Goal: Task Accomplishment & Management: Complete application form

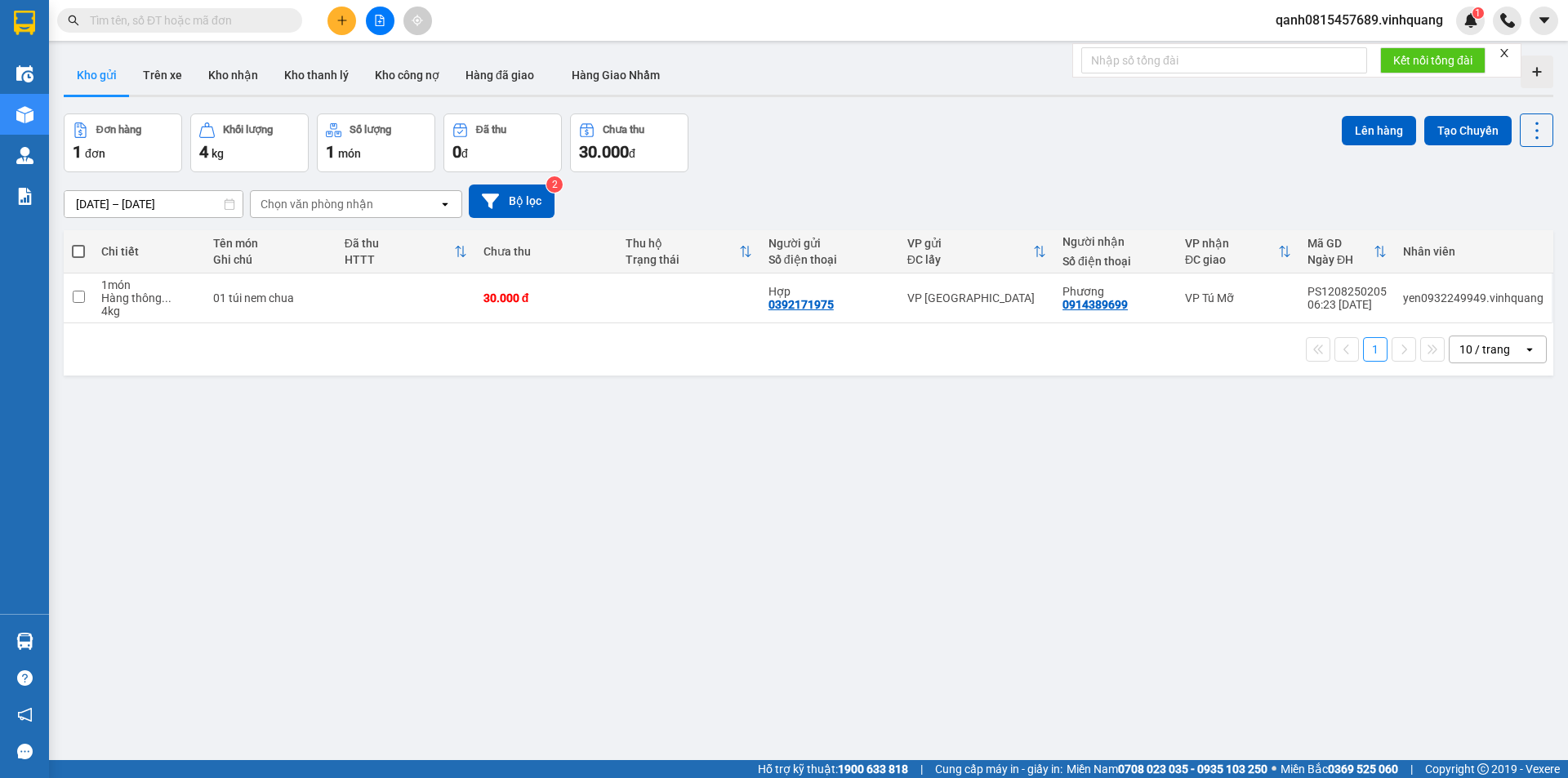
click at [243, 21] on input "text" at bounding box center [185, 21] width 192 height 18
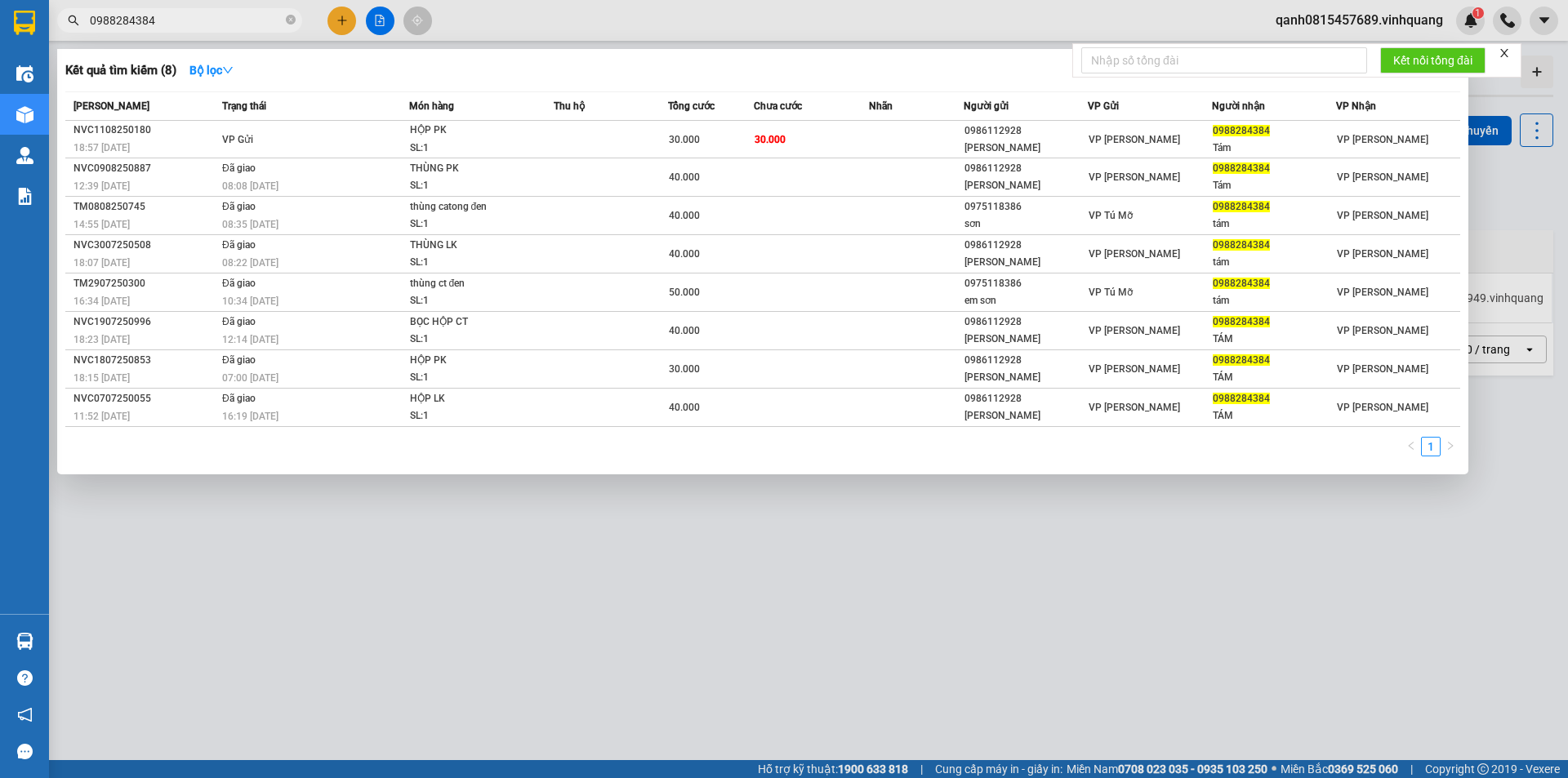
type input "0988284384"
click at [346, 23] on div at bounding box center [784, 389] width 1568 height 778
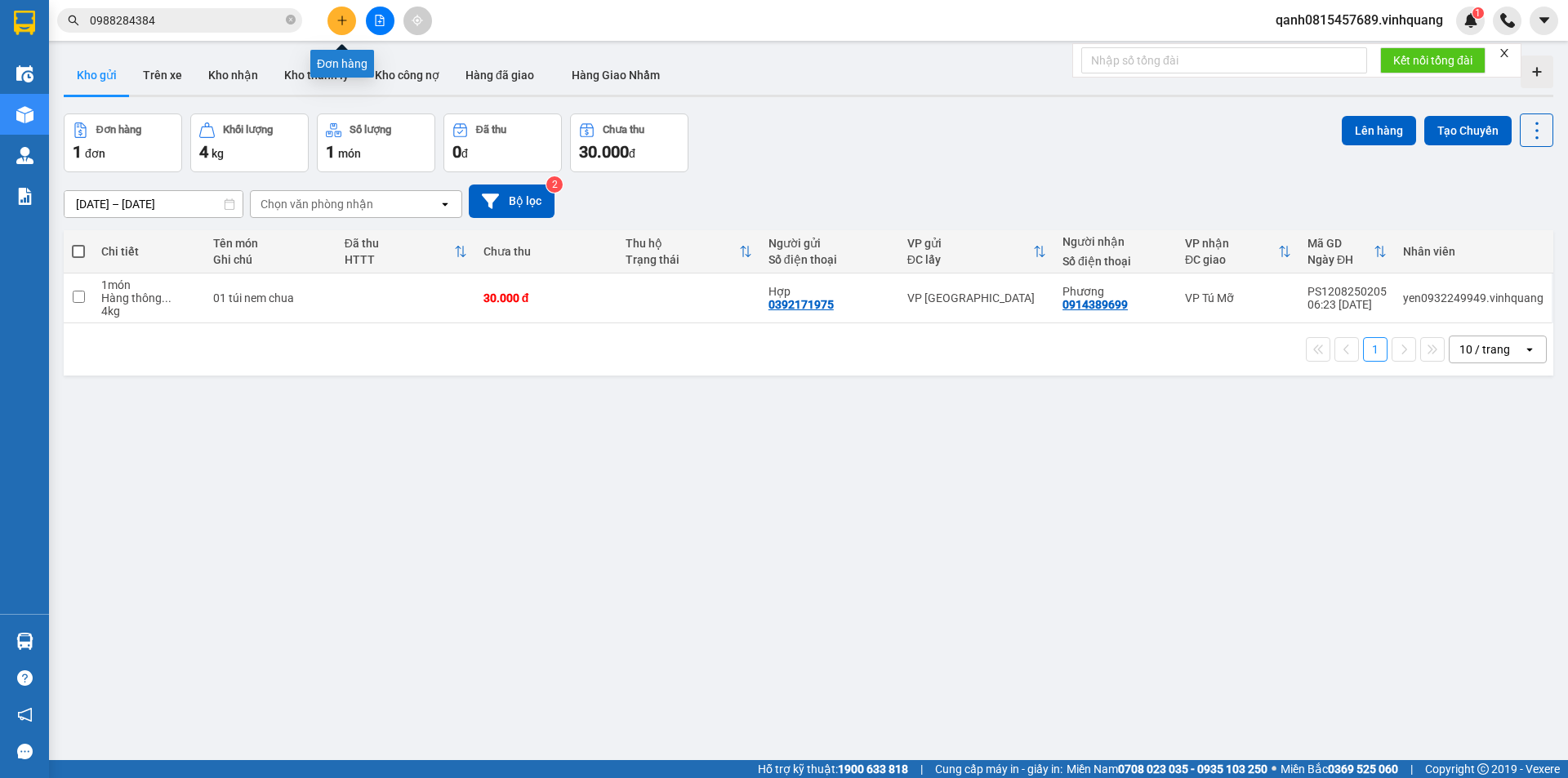
click at [335, 24] on button at bounding box center [342, 21] width 29 height 29
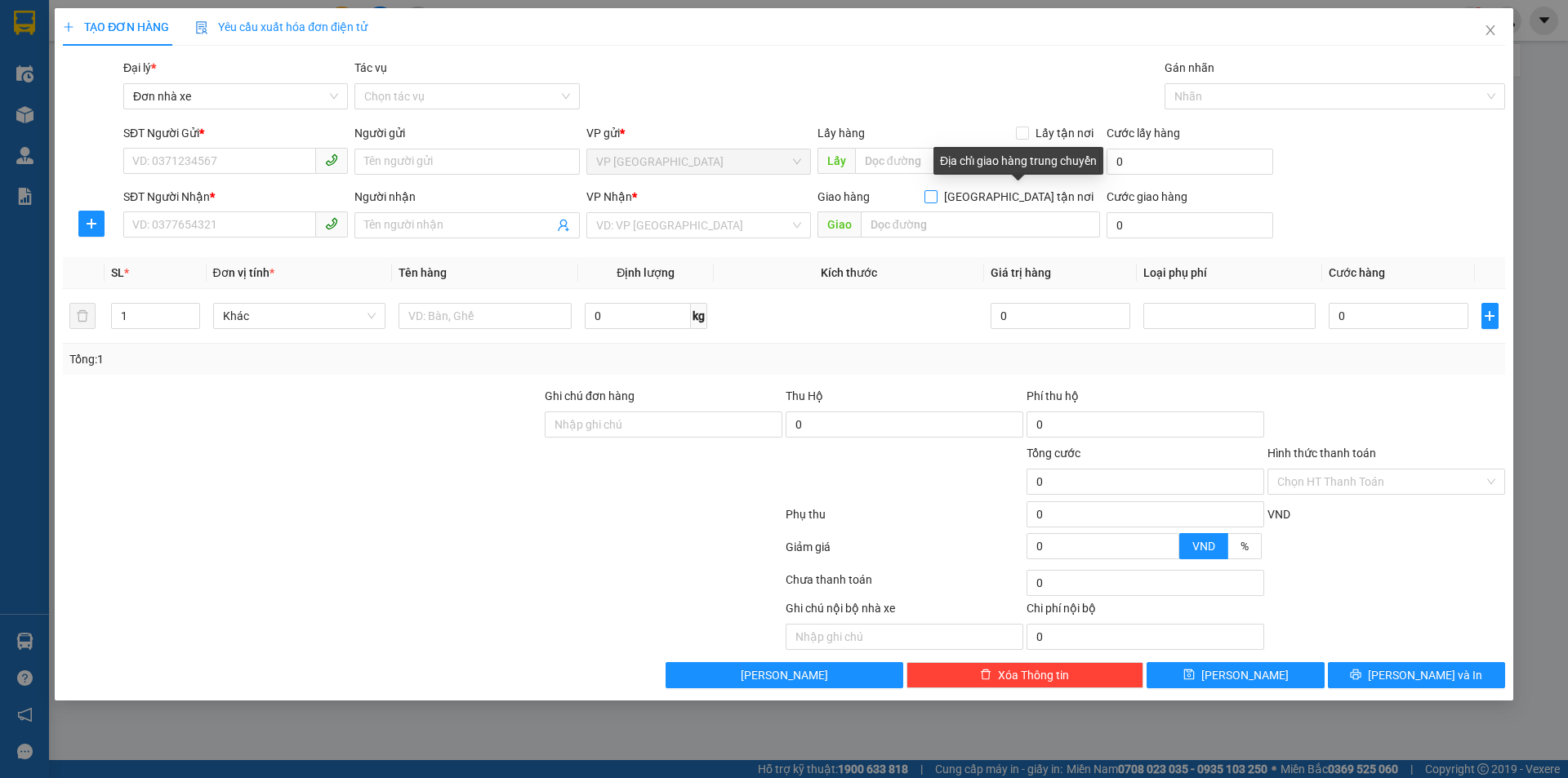
click at [936, 194] on input "[GEOGRAPHIC_DATA] tận nơi" at bounding box center [930, 196] width 12 height 12
checkbox input "true"
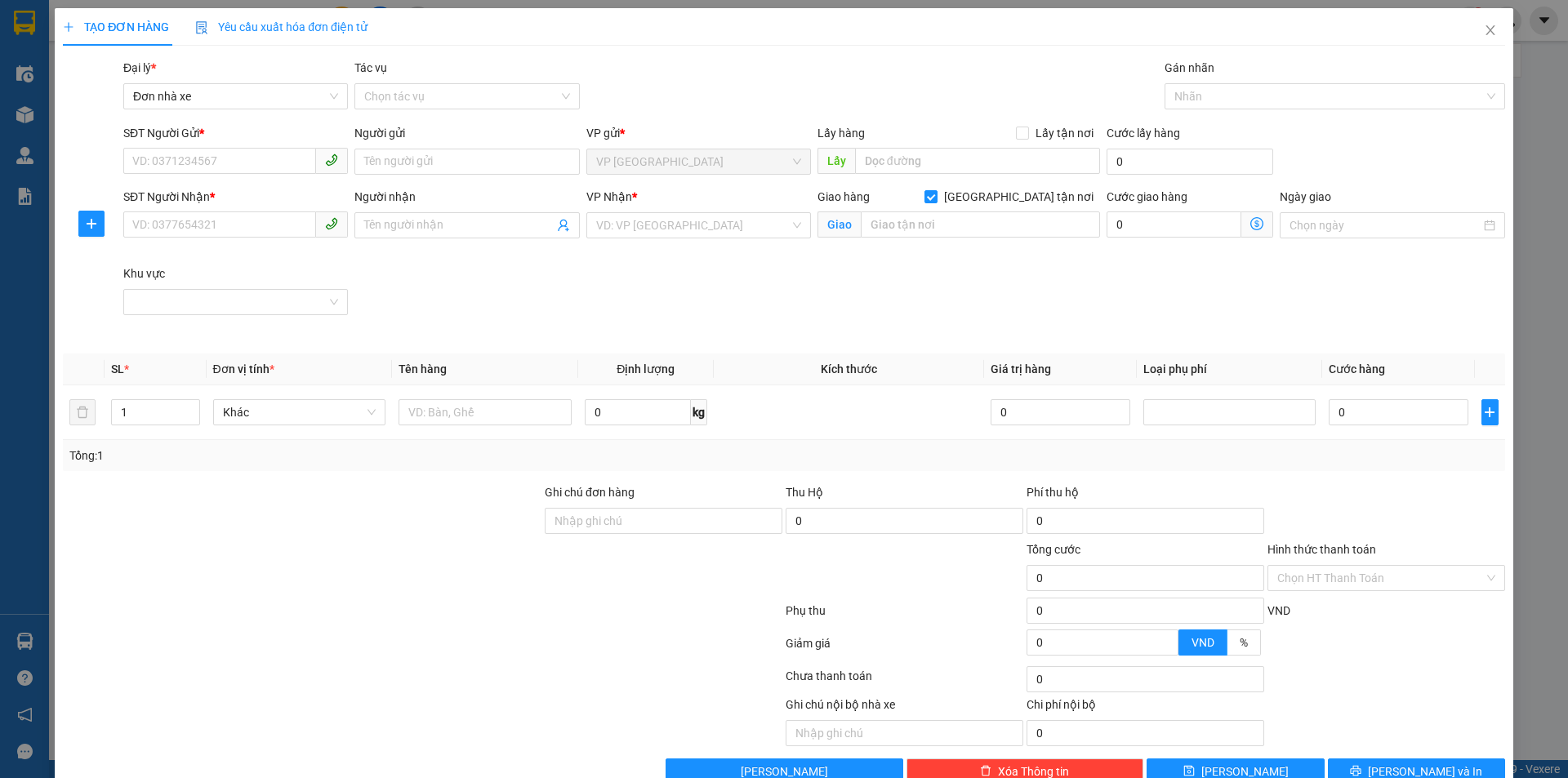
click at [1251, 225] on icon "dollar-circle" at bounding box center [1257, 223] width 13 height 13
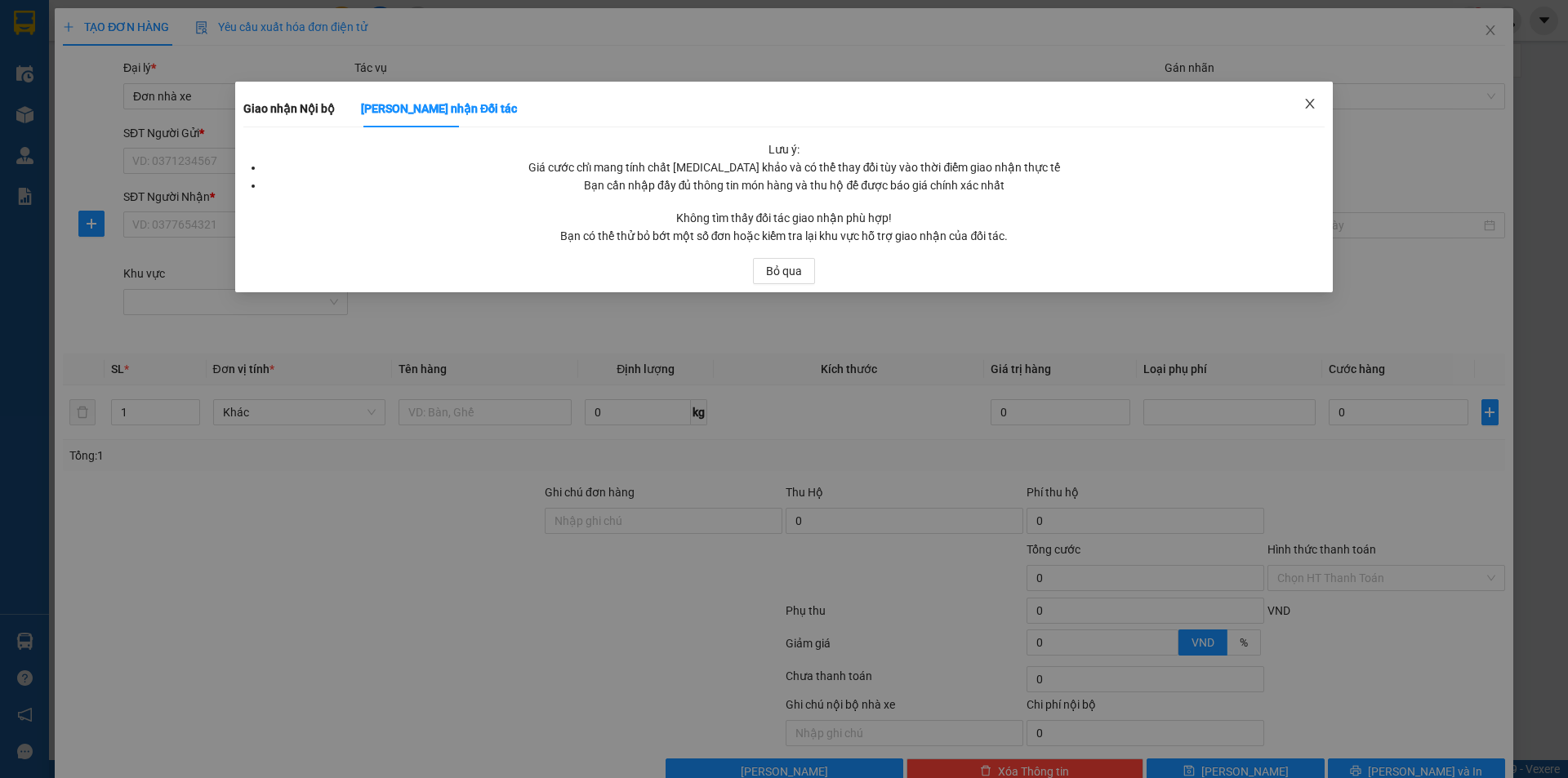
click at [1309, 103] on icon "close" at bounding box center [1310, 103] width 9 height 10
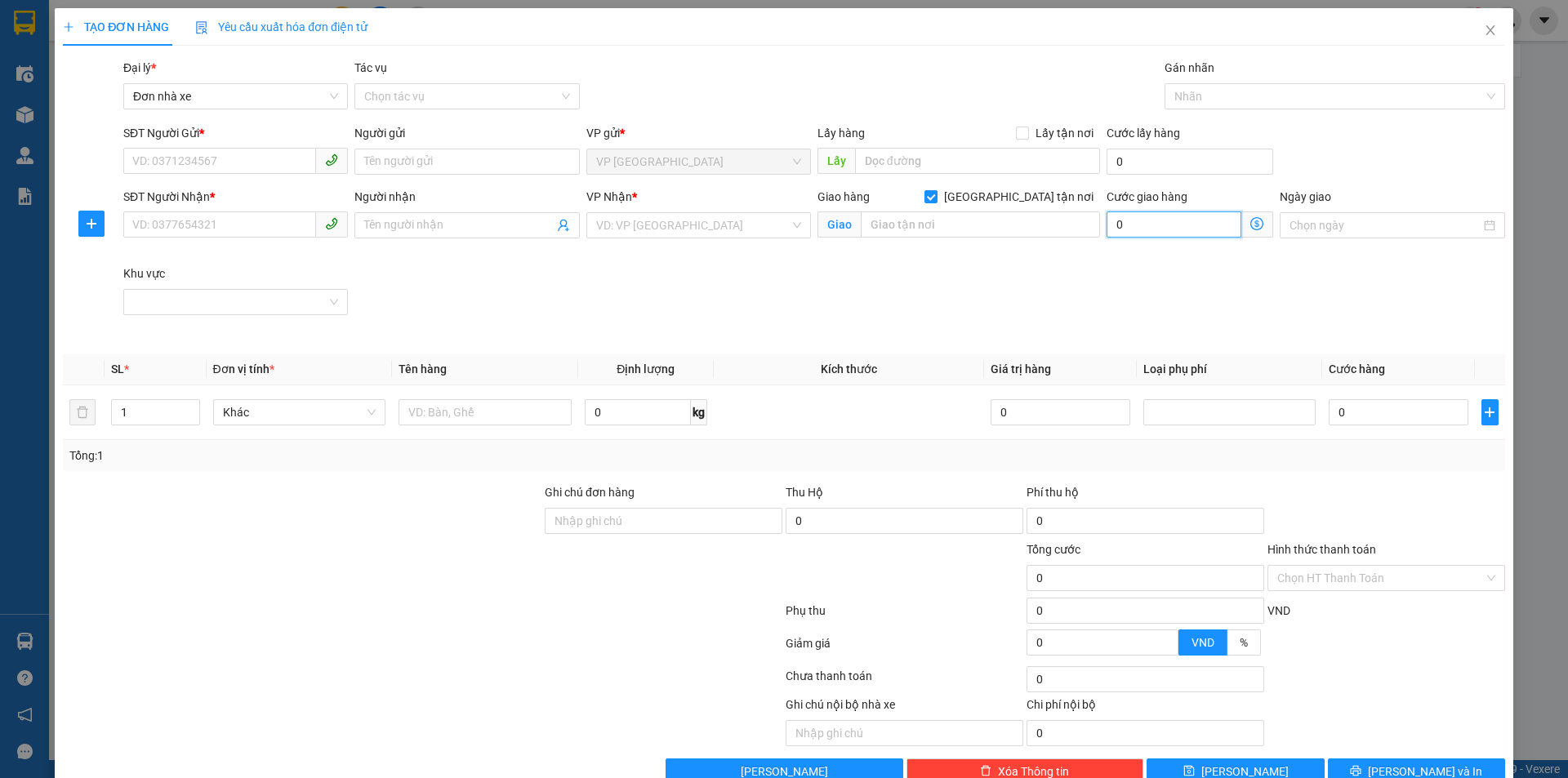
click at [1196, 229] on input "0" at bounding box center [1174, 224] width 135 height 26
click at [1139, 224] on input "0" at bounding box center [1174, 224] width 135 height 26
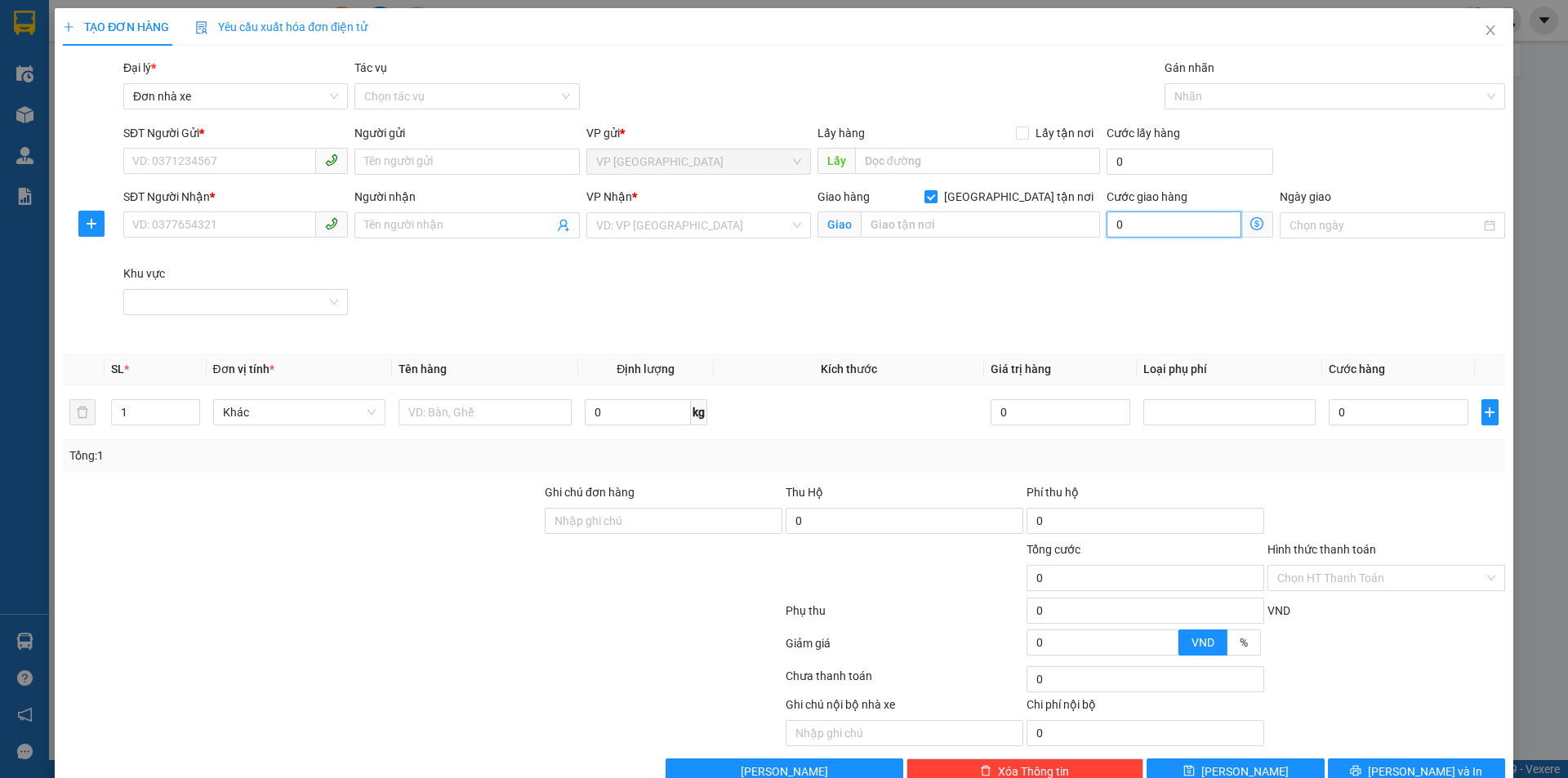
click at [1139, 224] on input "0" at bounding box center [1174, 224] width 135 height 26
type input "0"
click at [1041, 232] on input "text" at bounding box center [981, 224] width 239 height 26
type input "ngax"
click at [293, 222] on input "SĐT Người Nhận *" at bounding box center [219, 224] width 192 height 26
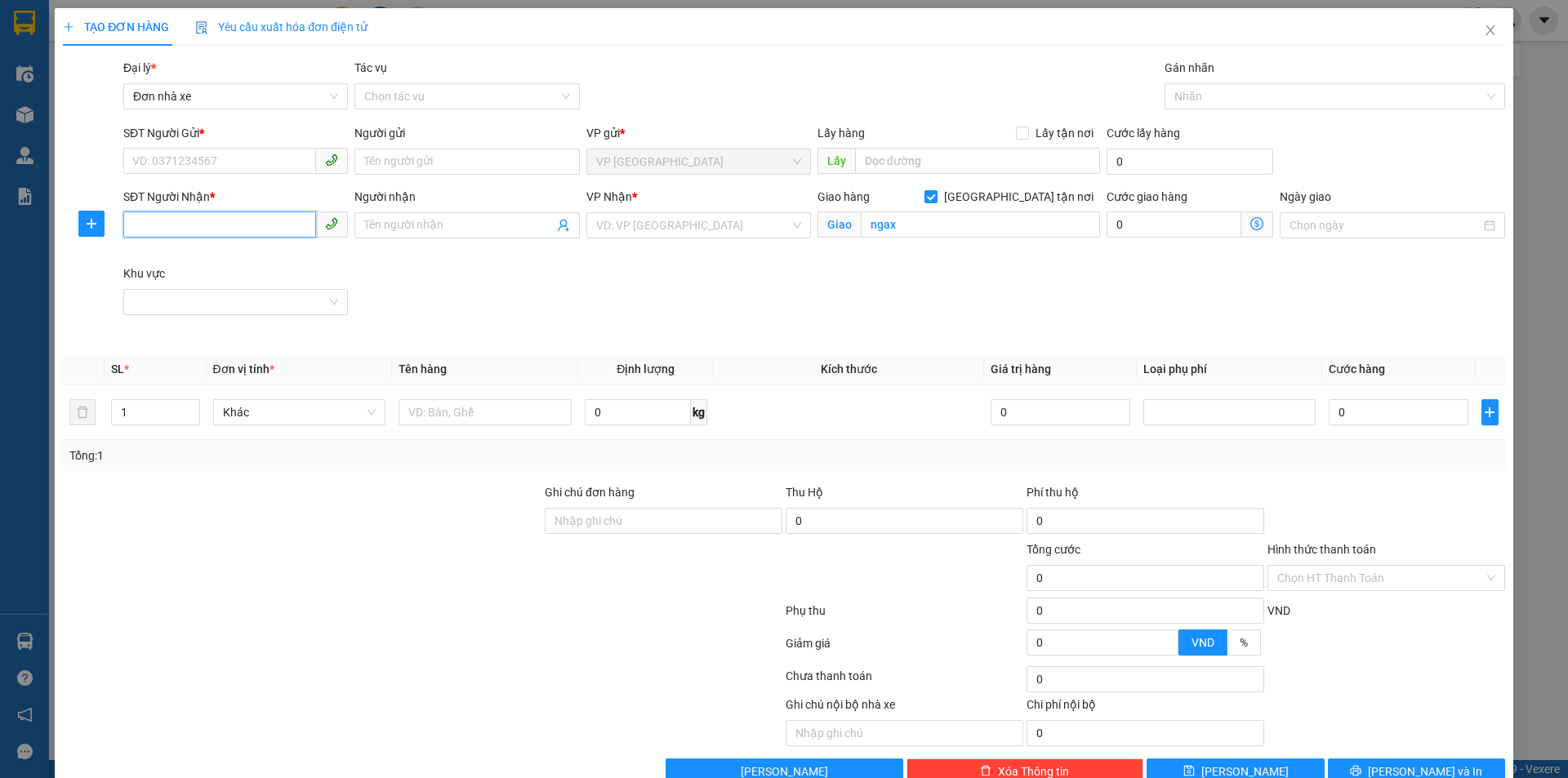
click at [292, 227] on input "SĐT Người Nhận *" at bounding box center [219, 224] width 192 height 26
click at [262, 162] on input "SĐT Người Gửi *" at bounding box center [219, 161] width 192 height 26
type input "0815457689"
click at [471, 176] on div "Người gửi Tên người gửi" at bounding box center [466, 152] width 225 height 57
click at [468, 165] on input "Người gửi" at bounding box center [466, 162] width 225 height 26
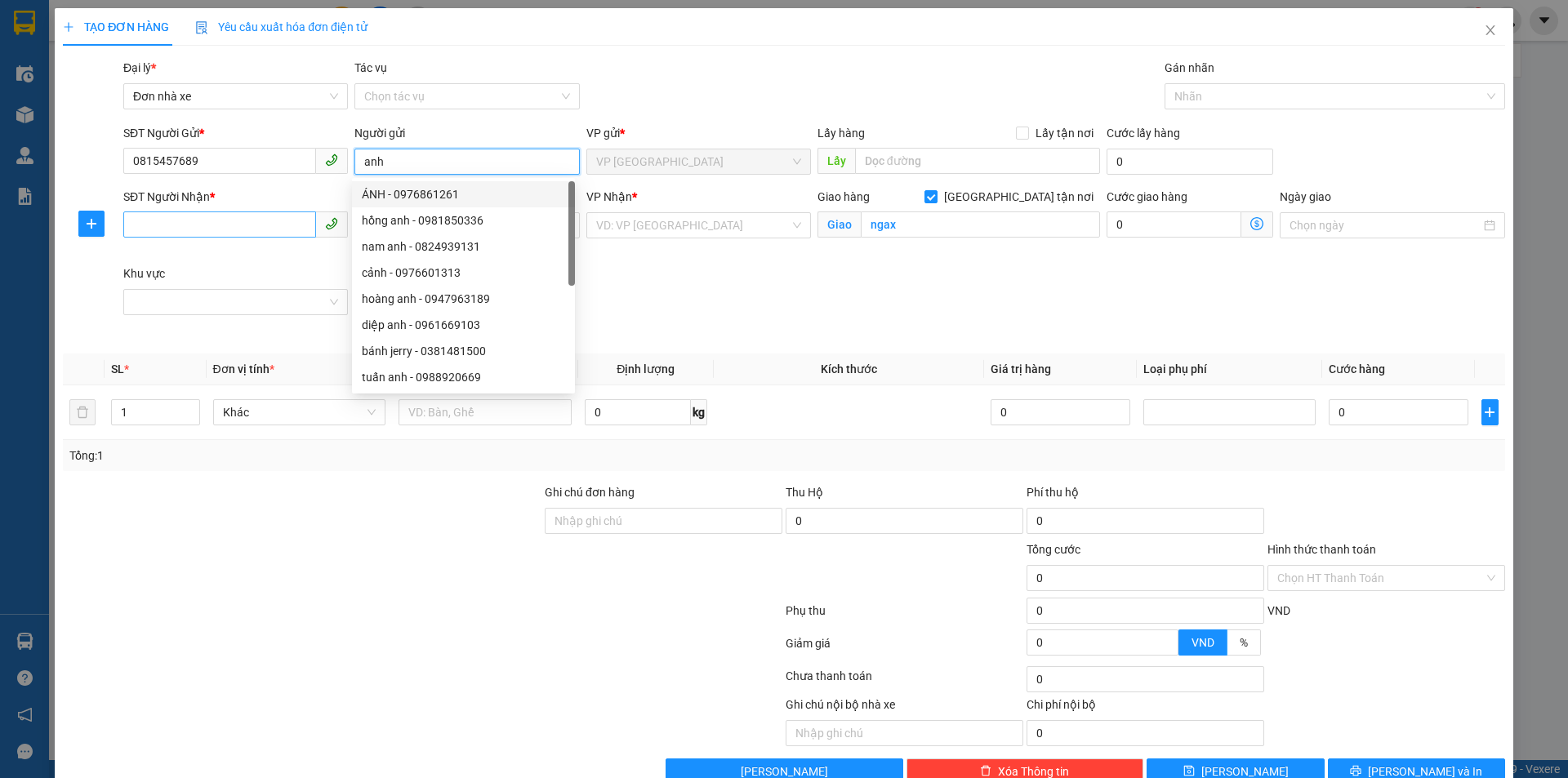
type input "anh"
click at [234, 227] on input "SĐT Người Nhận *" at bounding box center [219, 224] width 192 height 26
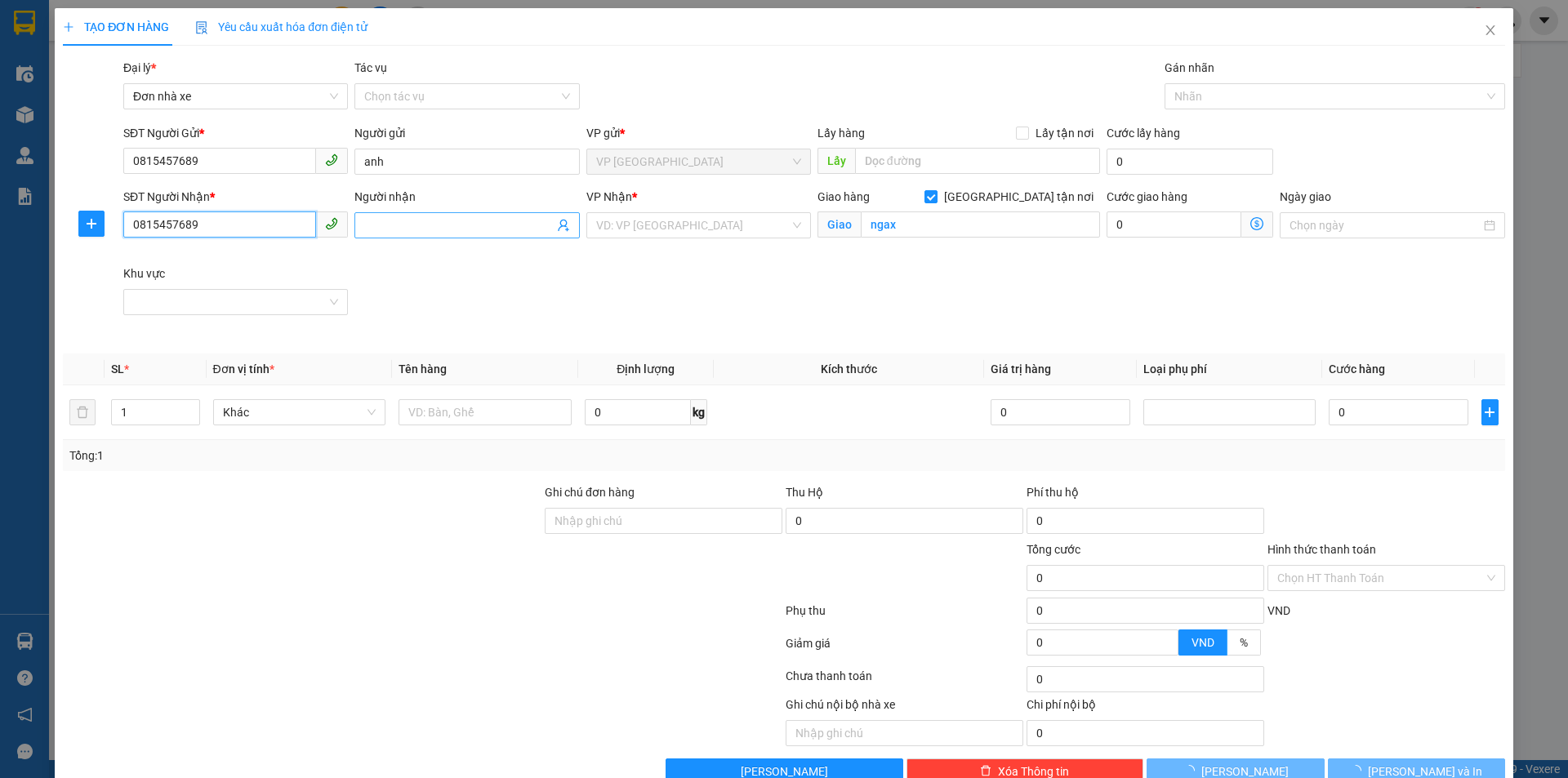
type input "0815457689"
click at [421, 230] on input "Người nhận" at bounding box center [458, 226] width 189 height 18
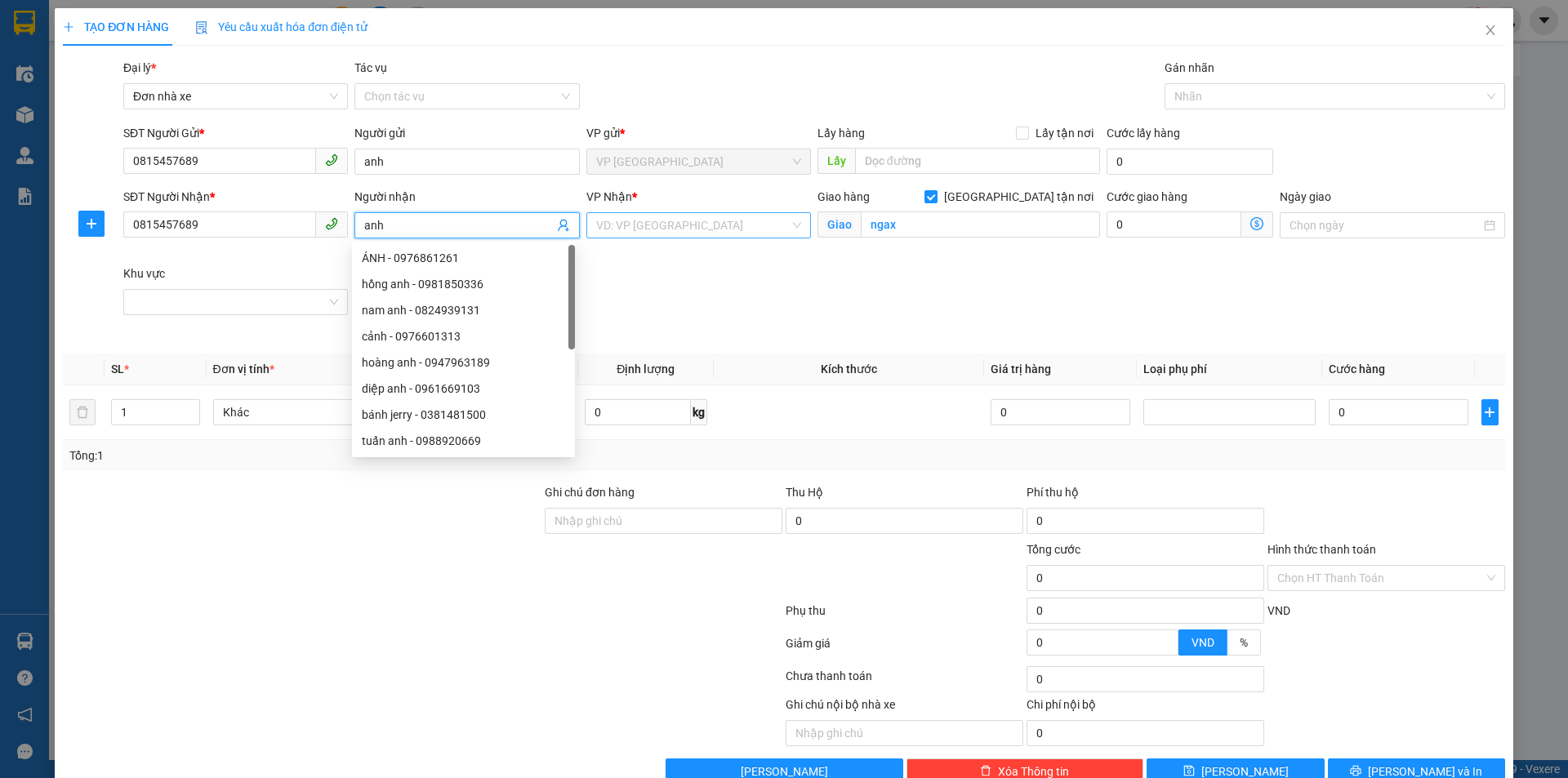
type input "anh"
click at [690, 215] on input "search" at bounding box center [693, 225] width 193 height 24
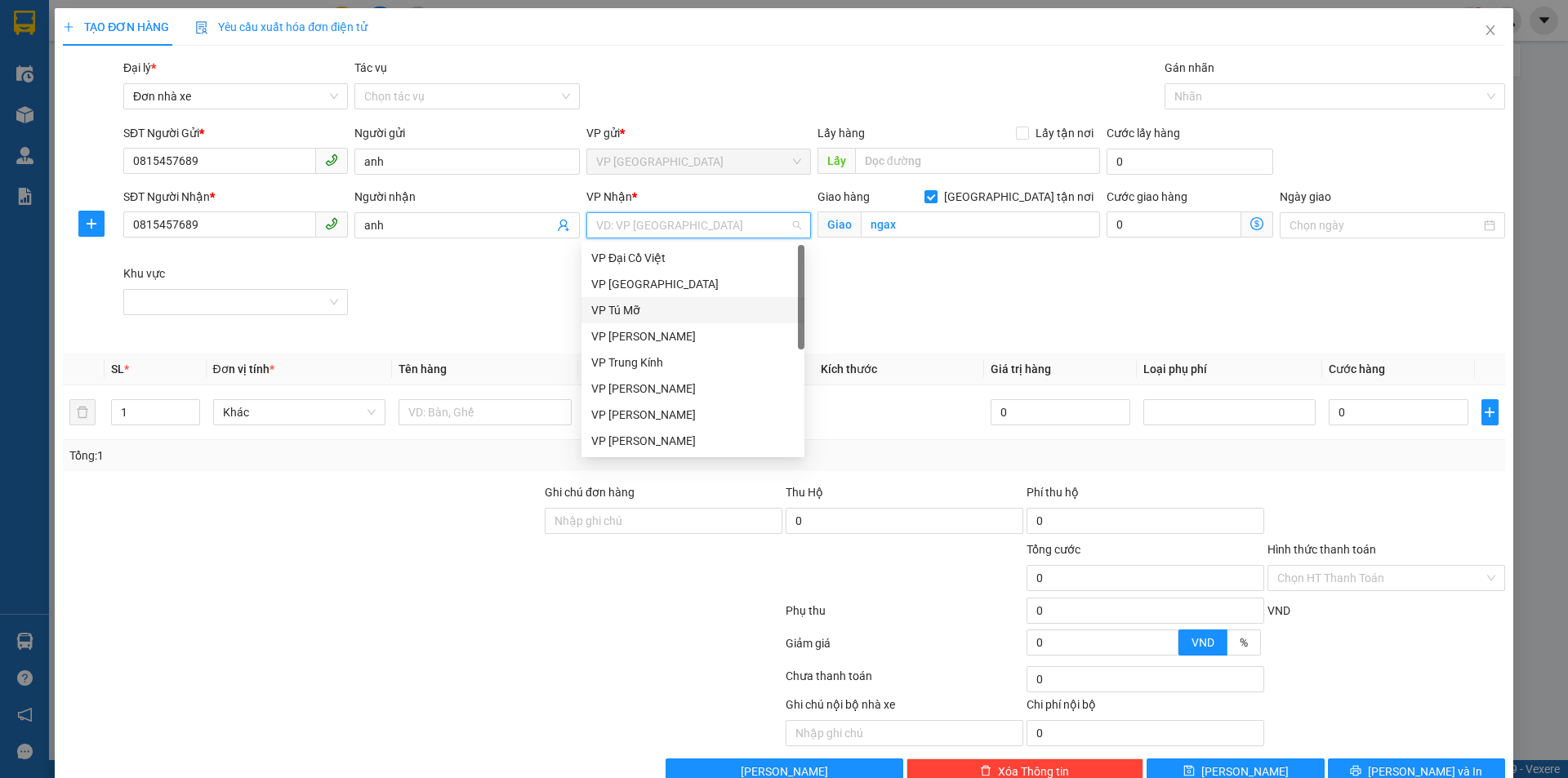
click at [667, 305] on div "VP Tú Mỡ" at bounding box center [692, 311] width 203 height 18
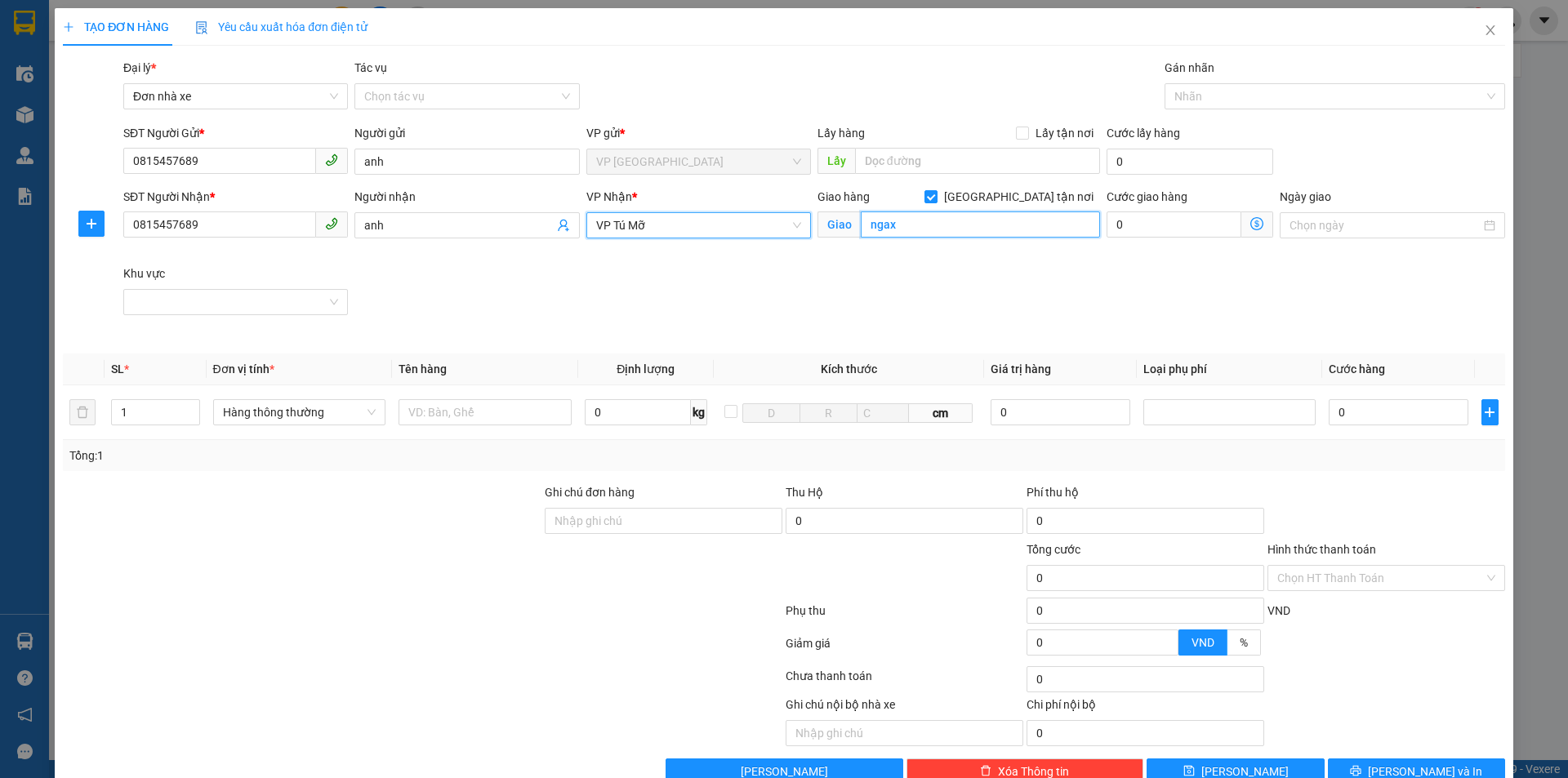
click at [895, 230] on input "ngax" at bounding box center [981, 224] width 239 height 26
type input "kguaats duy tieens"
type input "[STREET_ADDRESS][PERSON_NAME]"
click at [1253, 227] on icon "dollar-circle" at bounding box center [1257, 223] width 13 height 13
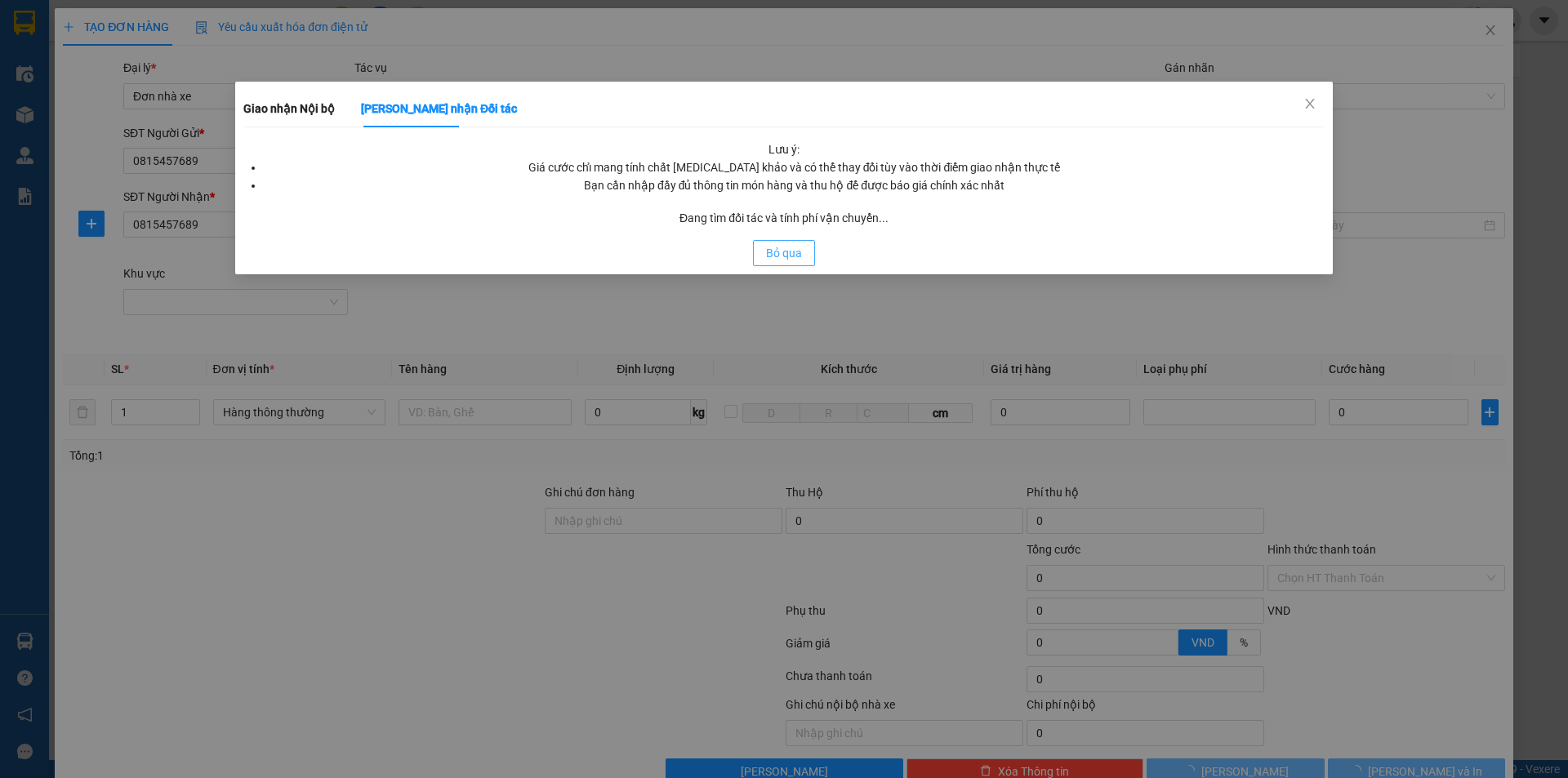
click at [810, 253] on button "Bỏ qua" at bounding box center [784, 253] width 62 height 26
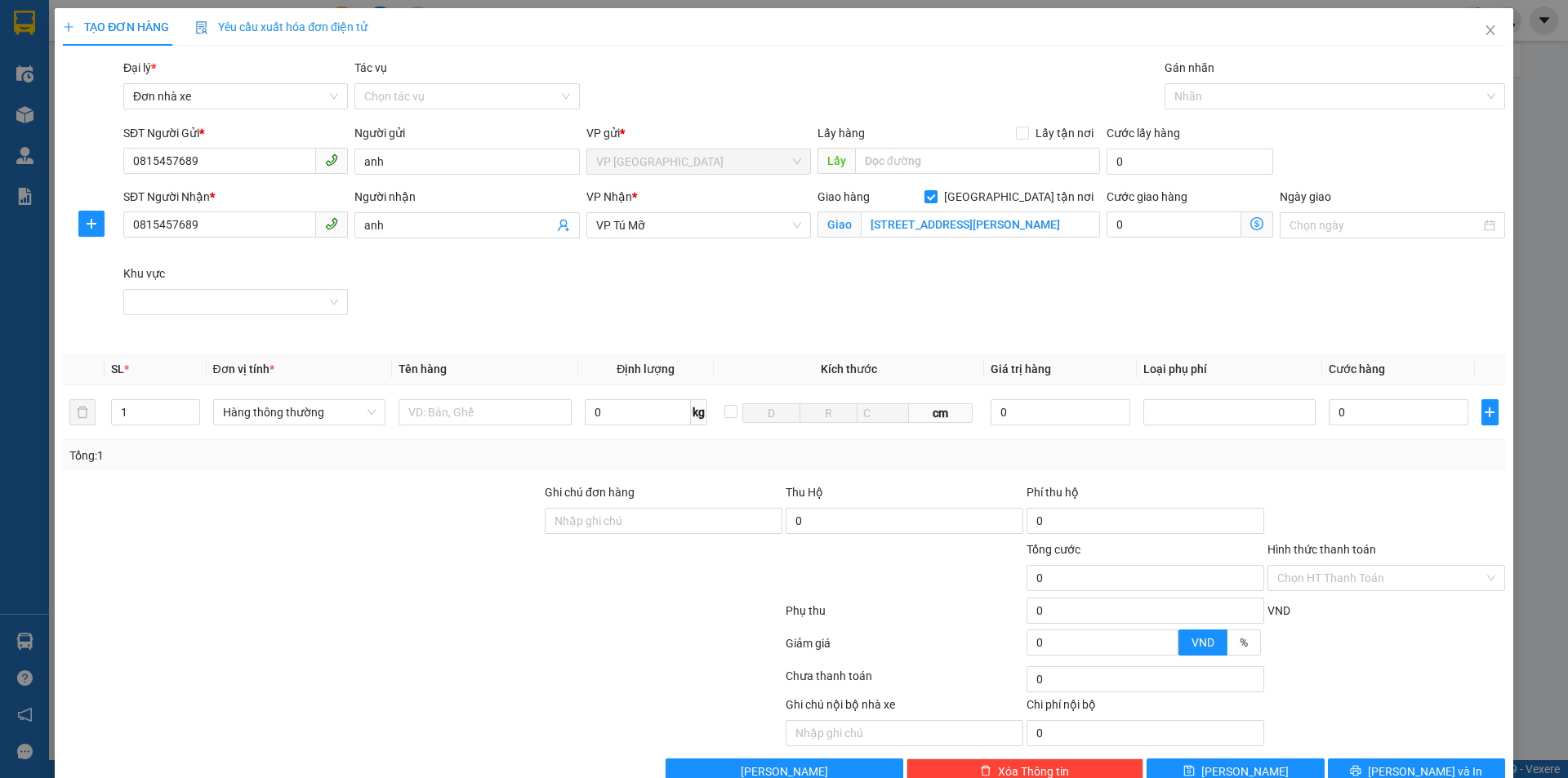
click at [1251, 217] on icon "dollar-circle" at bounding box center [1257, 223] width 13 height 13
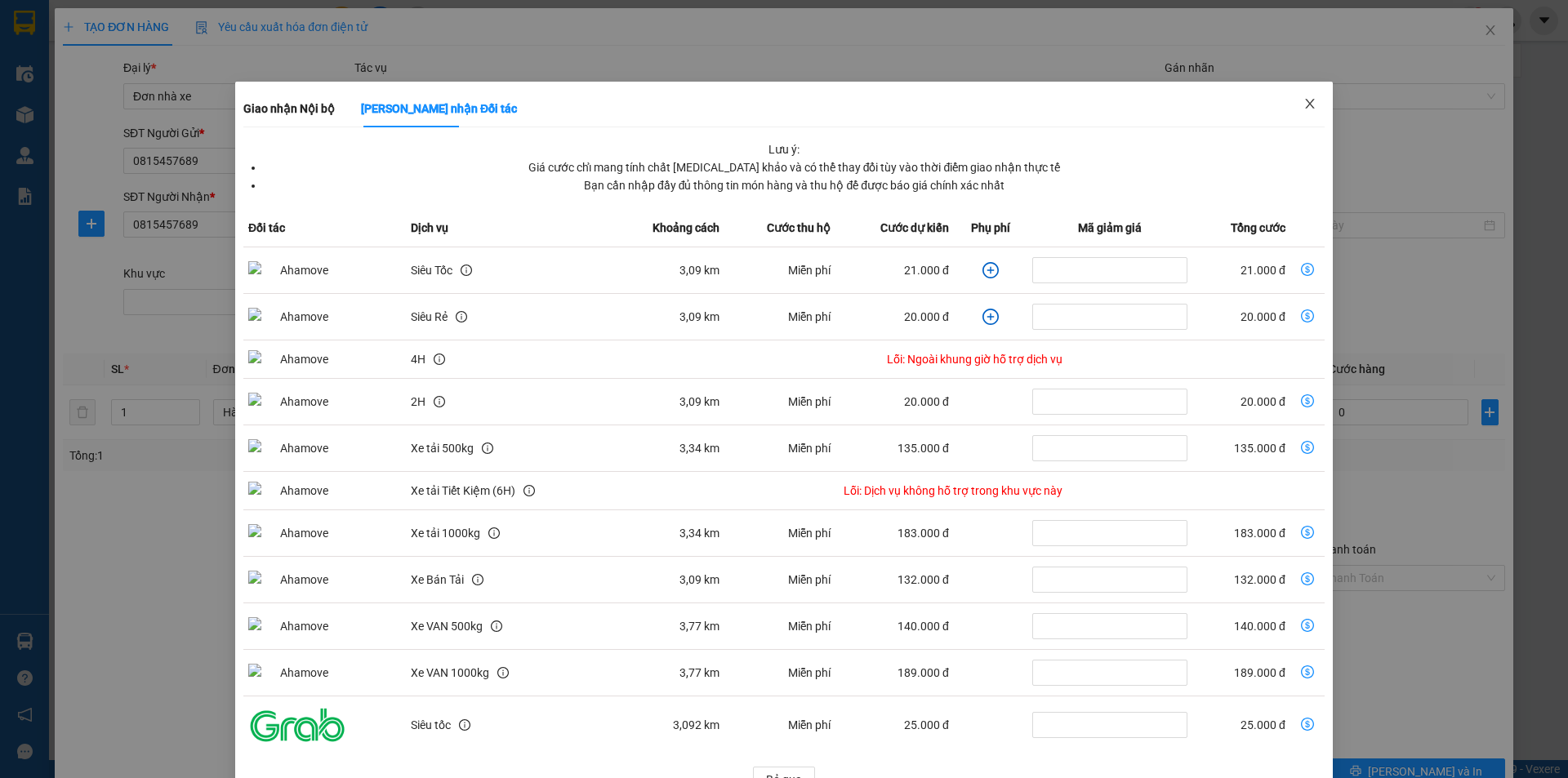
click at [1304, 106] on icon "close" at bounding box center [1310, 104] width 13 height 13
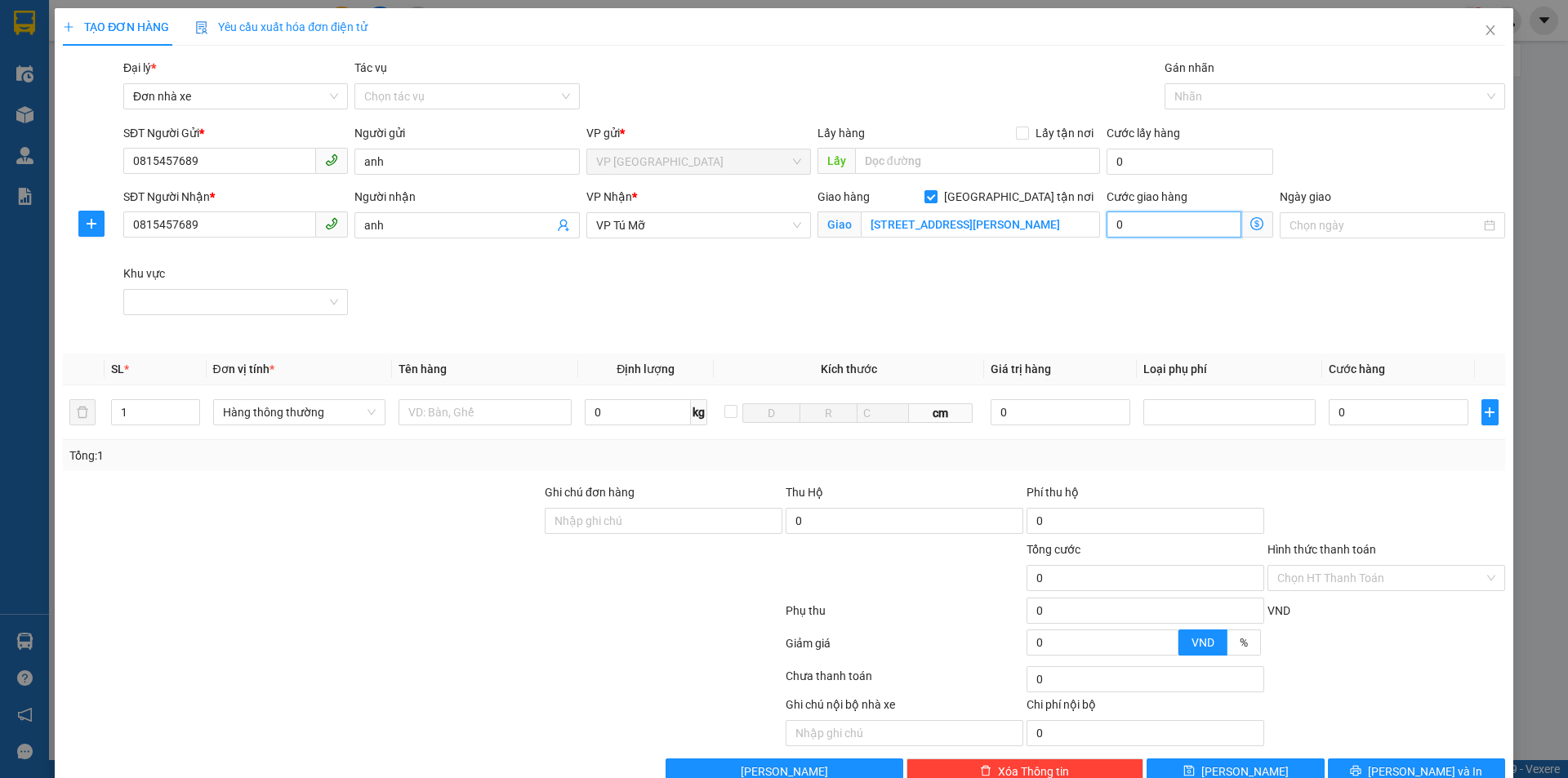
click at [1152, 220] on input "0" at bounding box center [1174, 224] width 135 height 26
type input "0"
type input "4"
type input "40"
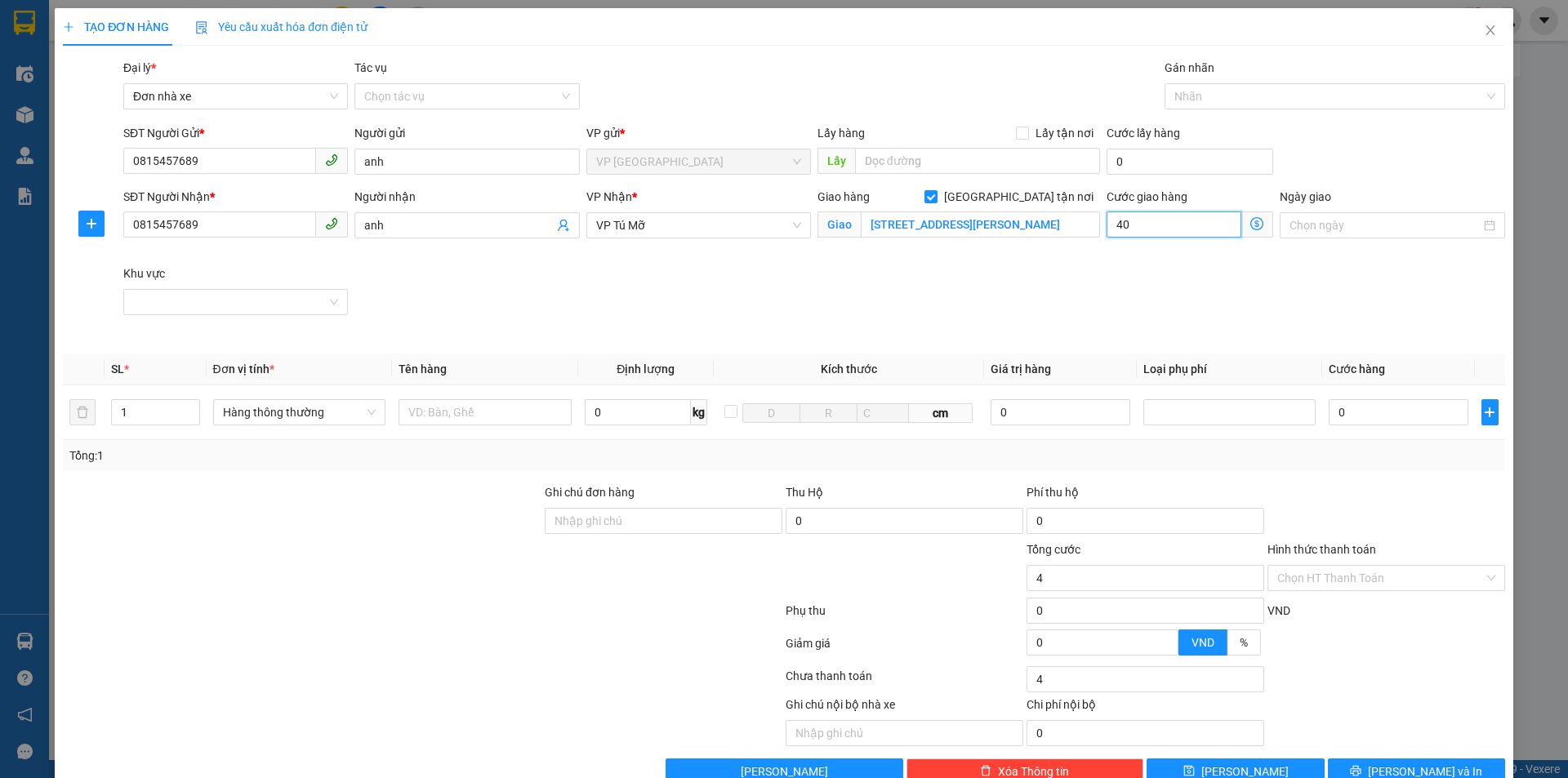
type input "401"
type input "4.010"
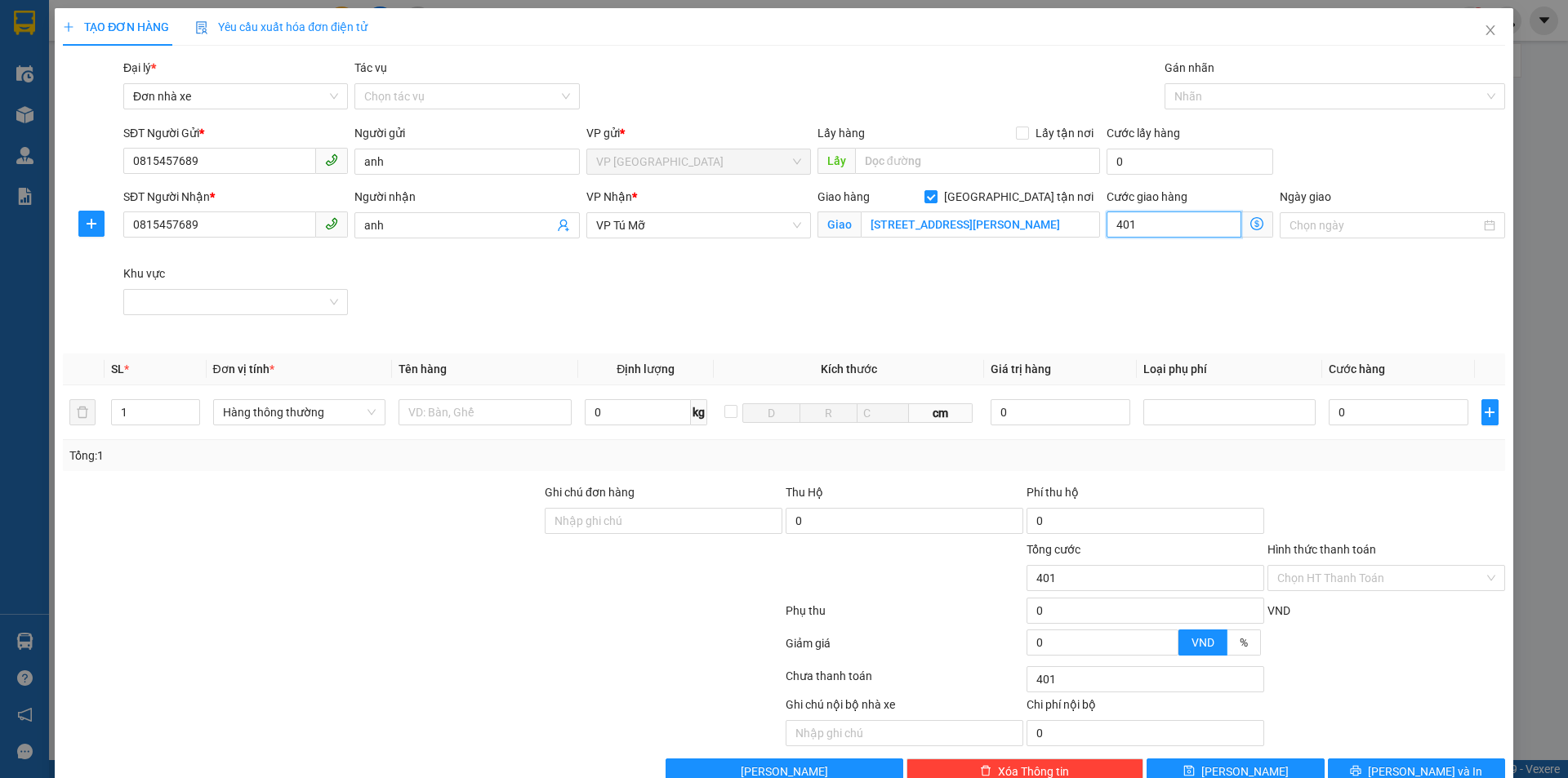
type input "4.010"
type input "40.100"
type input "4.010"
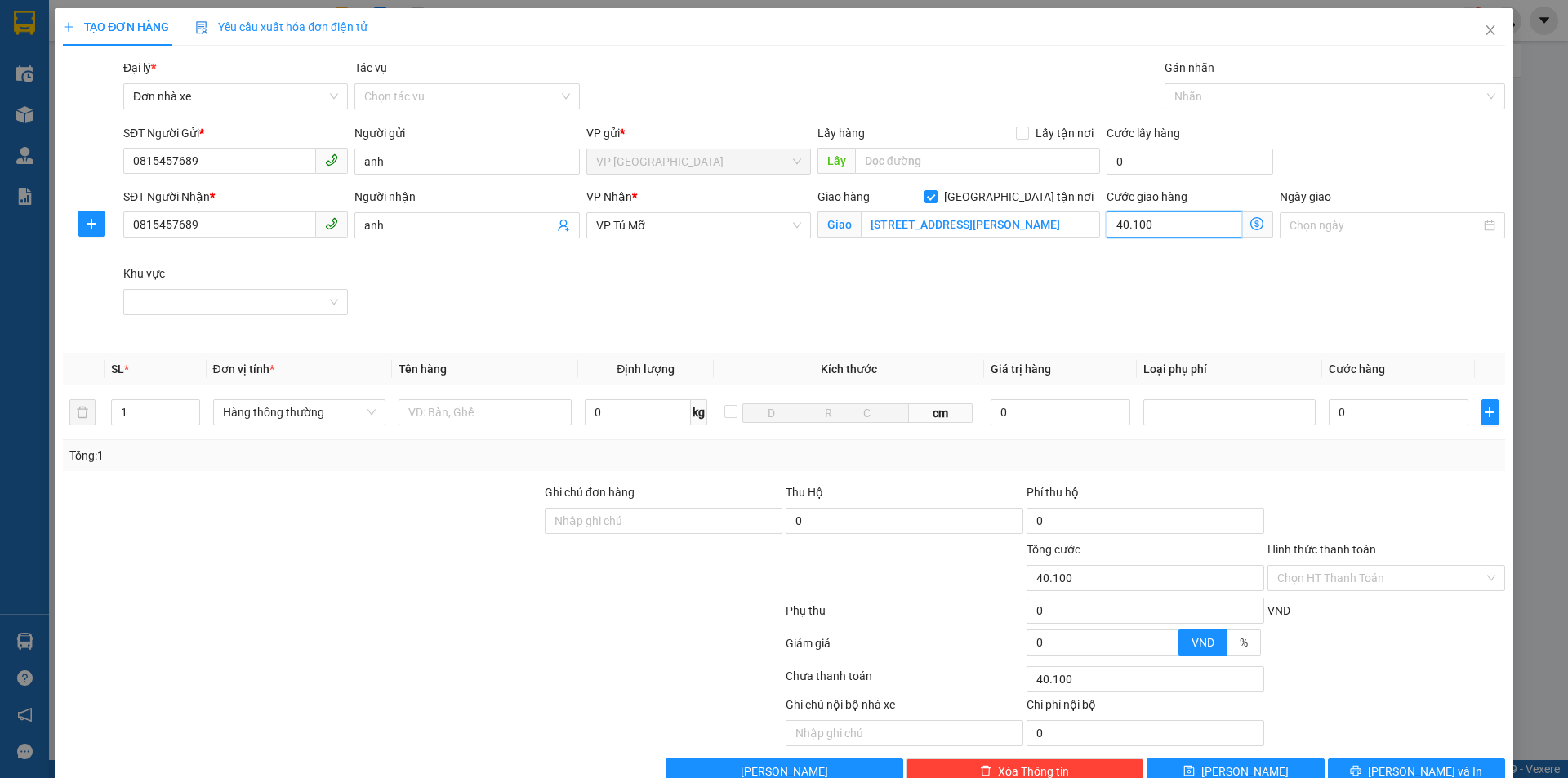
type input "4.010"
type input "401"
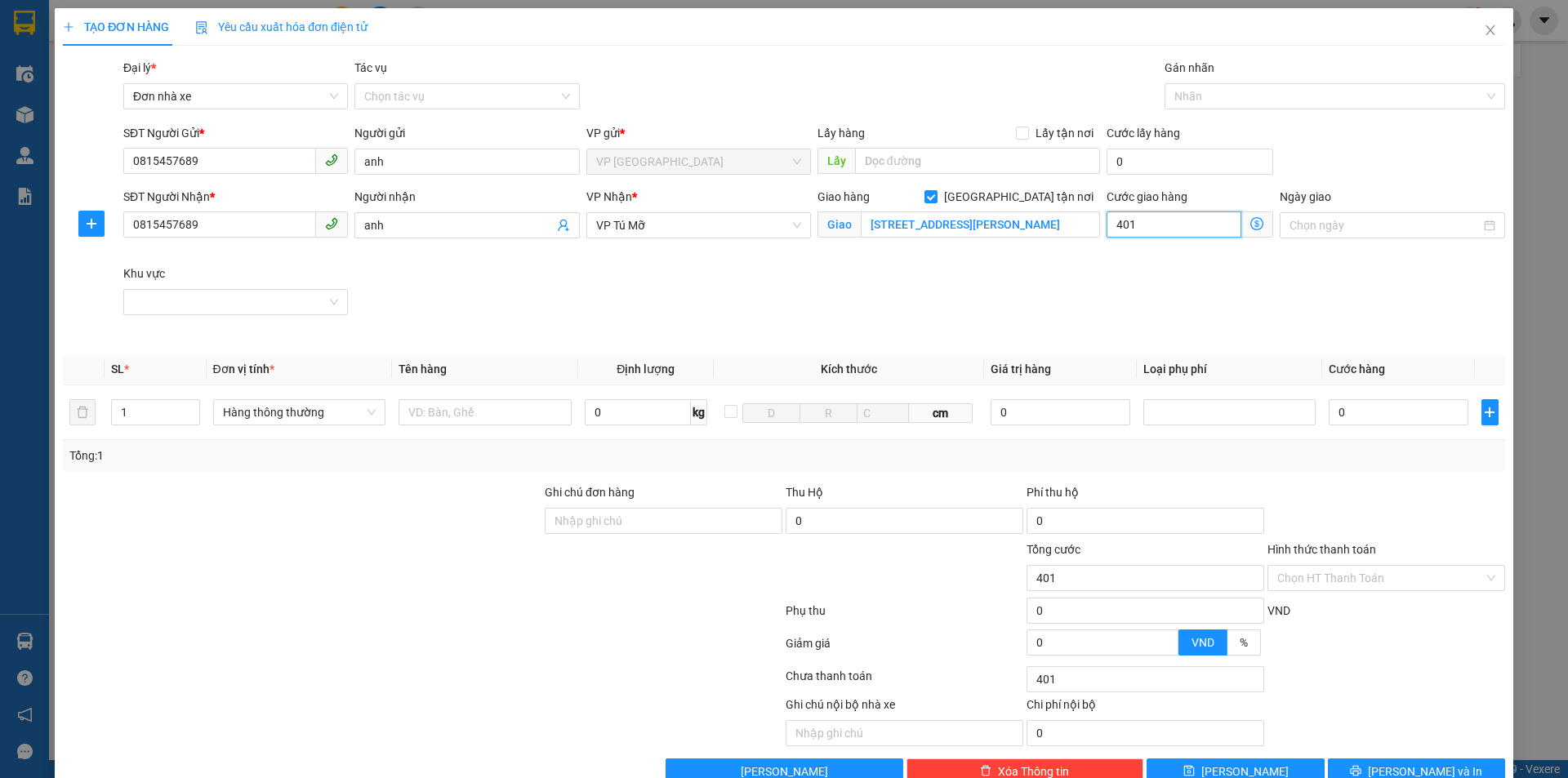
type input "40"
type input "400"
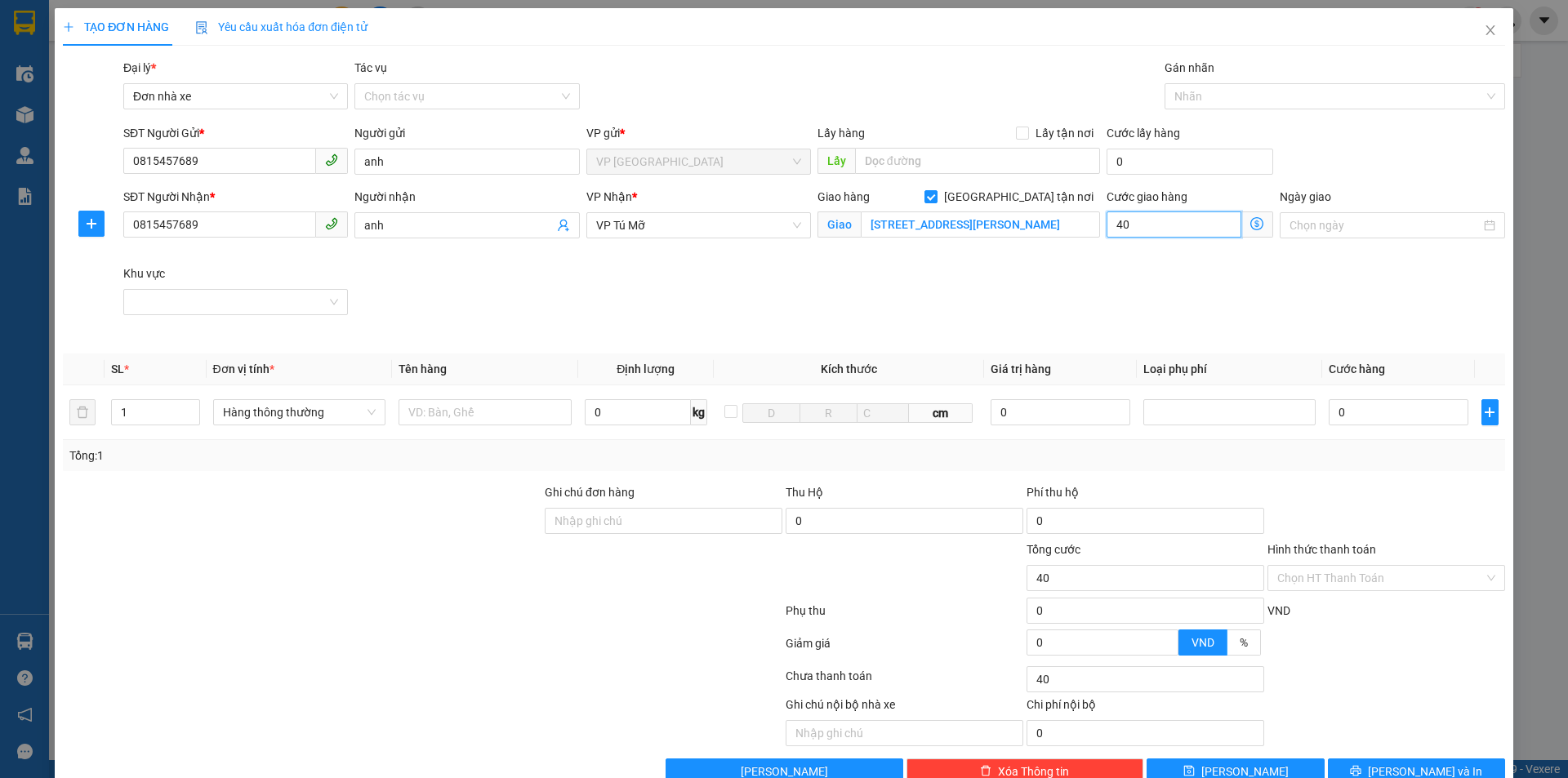
type input "400"
type input "4.000"
type input "40.000"
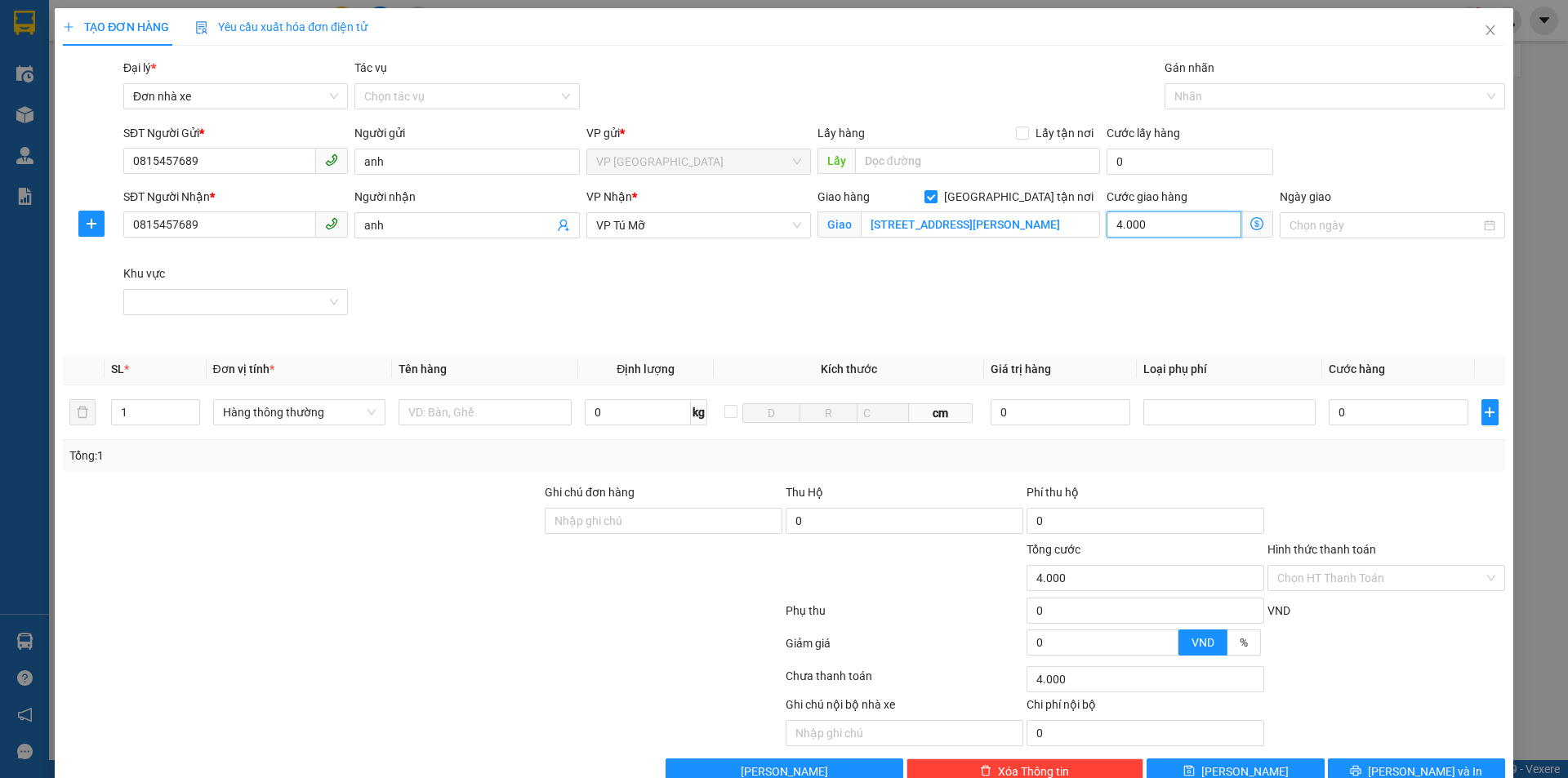
type input "40.000"
click at [1486, 29] on icon "close" at bounding box center [1490, 30] width 9 height 10
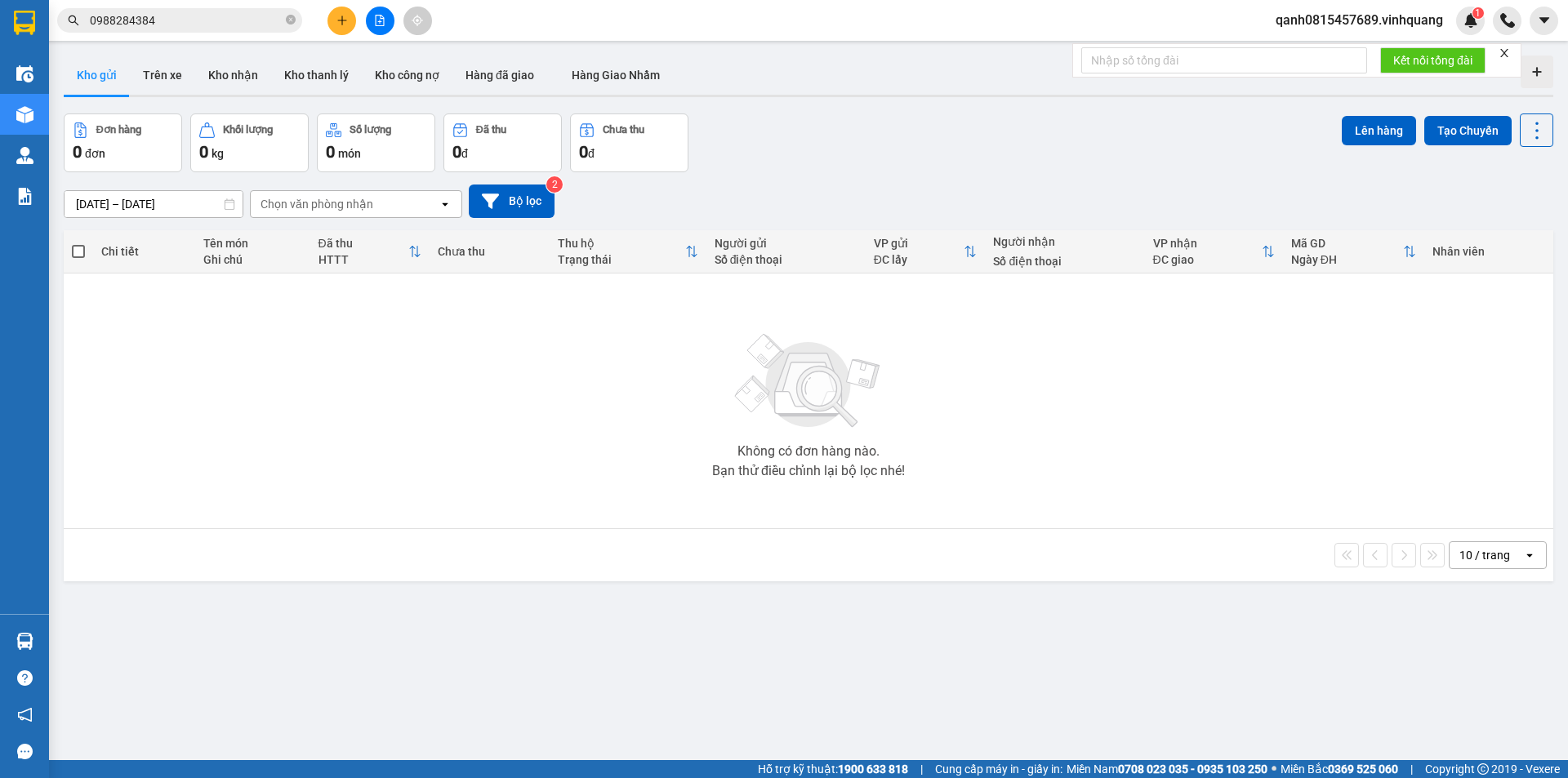
click at [182, 25] on input "0988284384" at bounding box center [185, 21] width 192 height 18
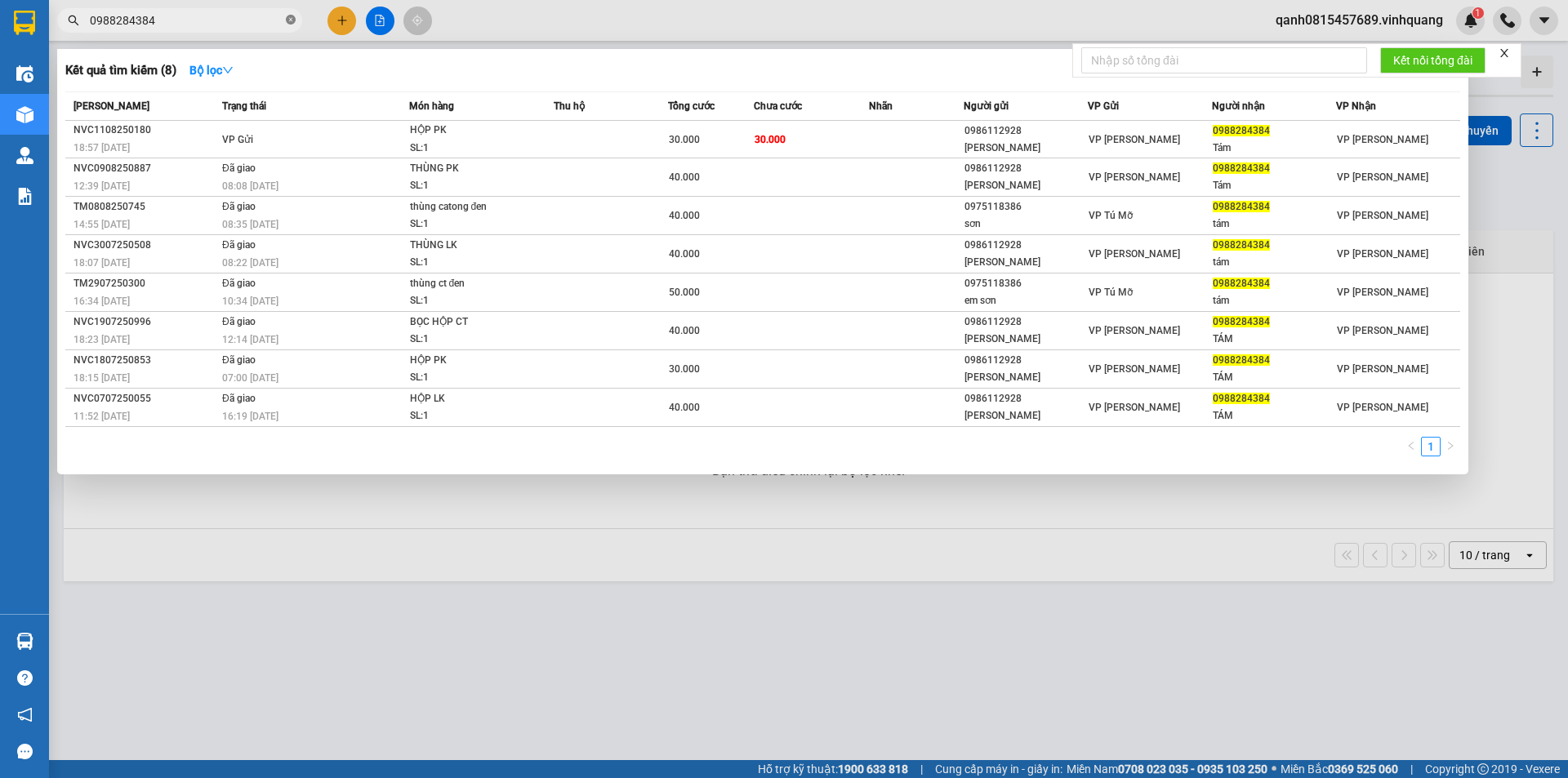
click at [292, 22] on icon "close-circle" at bounding box center [290, 19] width 10 height 10
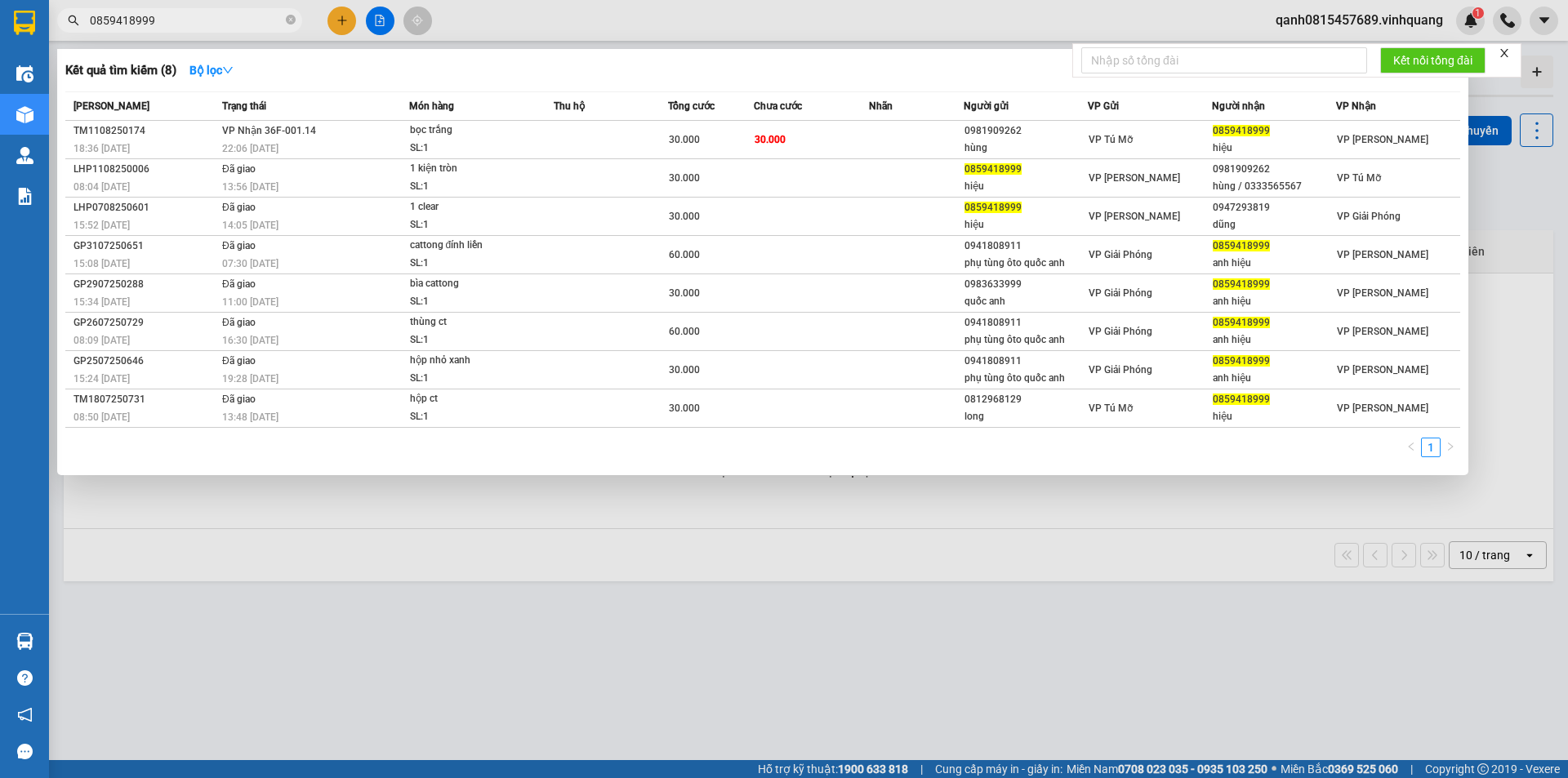
type input "0859418999"
click at [1038, 659] on div at bounding box center [784, 389] width 1568 height 778
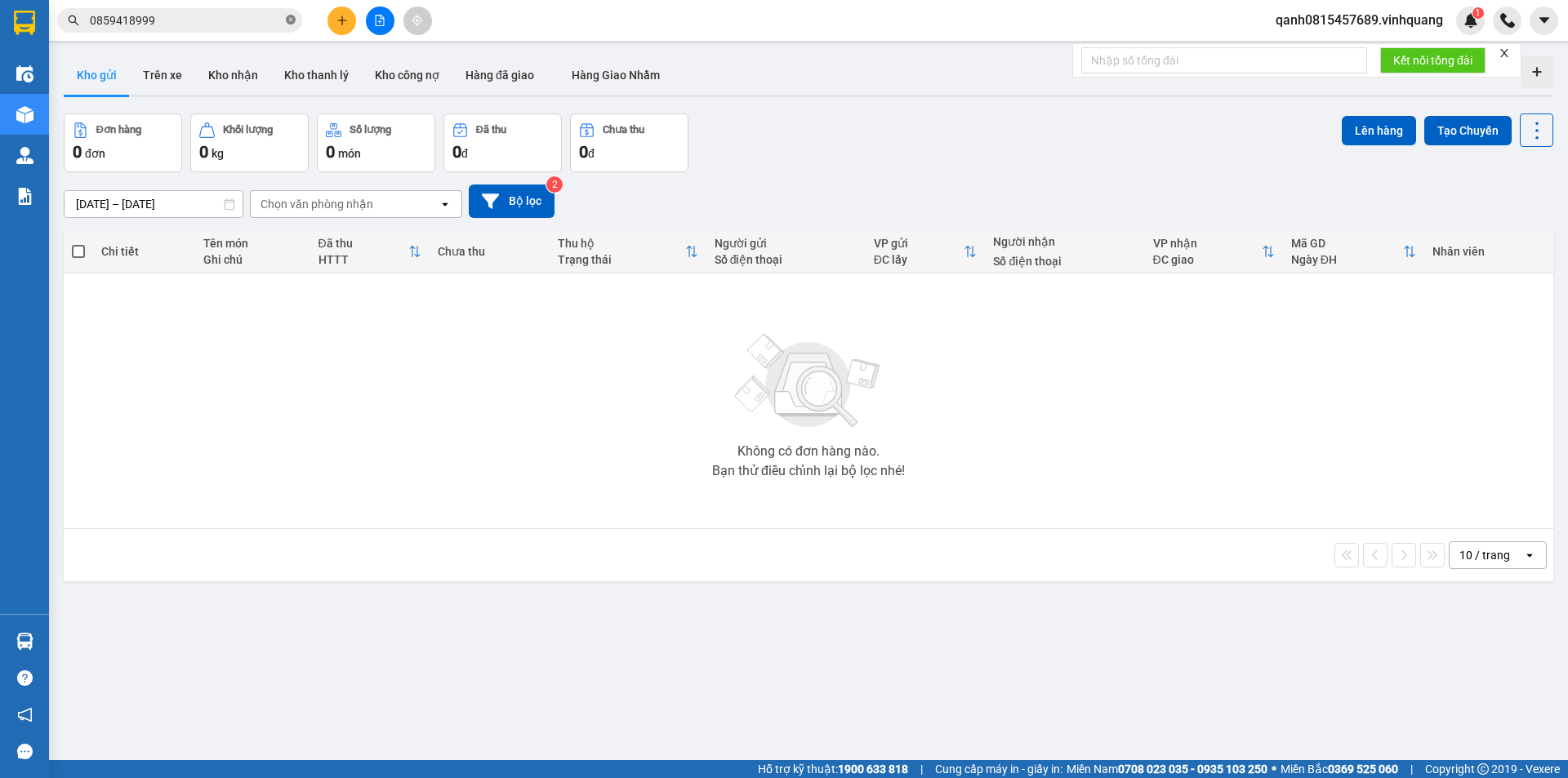
click at [290, 21] on icon "close-circle" at bounding box center [290, 19] width 10 height 10
